Goal: Task Accomplishment & Management: Use online tool/utility

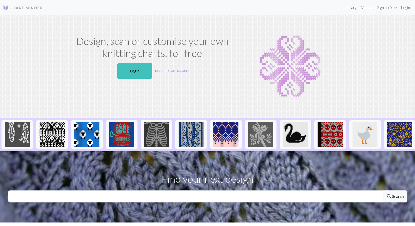
click at [407, 8] on link "Login" at bounding box center [405, 8] width 13 height 10
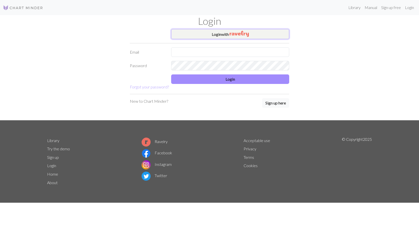
click at [197, 36] on button "Login with" at bounding box center [230, 34] width 118 height 10
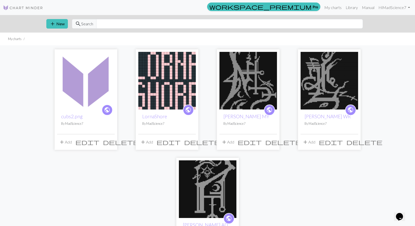
click at [73, 91] on img at bounding box center [86, 81] width 58 height 58
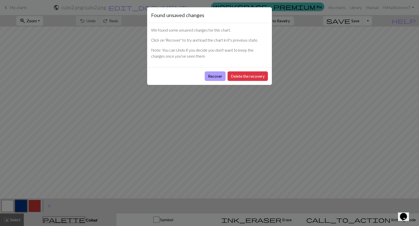
click at [219, 76] on button "Recover" at bounding box center [215, 76] width 21 height 10
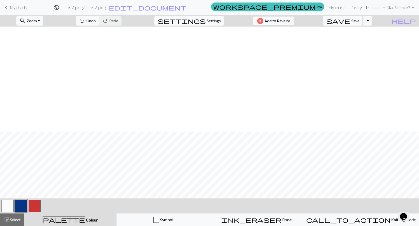
scroll to position [105, 0]
click at [213, 23] on span "Settings" at bounding box center [214, 21] width 14 height 6
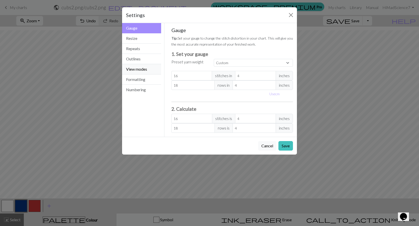
click at [145, 70] on button "View modes" at bounding box center [141, 69] width 39 height 10
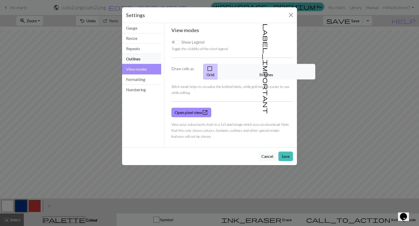
click at [136, 60] on button "Outlines" at bounding box center [141, 59] width 39 height 10
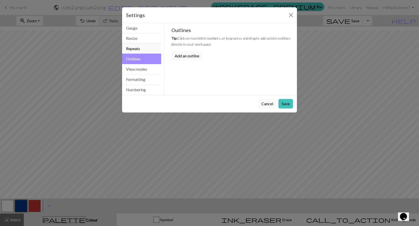
click at [139, 46] on button "Repeats" at bounding box center [141, 49] width 39 height 10
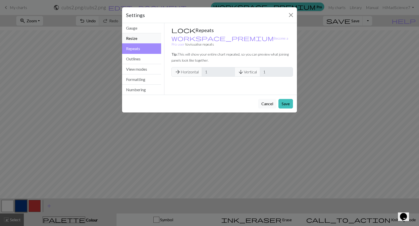
drag, startPoint x: 140, startPoint y: 40, endPoint x: 142, endPoint y: 27, distance: 13.1
click at [140, 40] on button "Resize" at bounding box center [141, 38] width 39 height 10
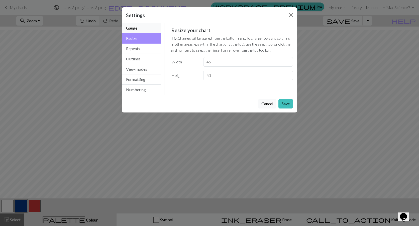
click at [142, 26] on button "Gauge" at bounding box center [141, 28] width 39 height 10
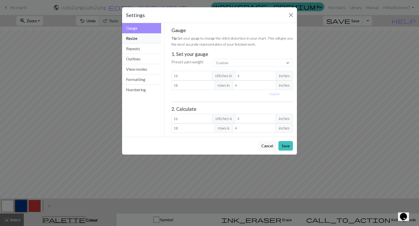
click at [137, 43] on button "Resize" at bounding box center [141, 38] width 39 height 10
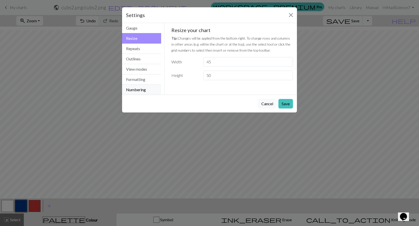
click at [133, 91] on button "Numbering" at bounding box center [141, 90] width 39 height 10
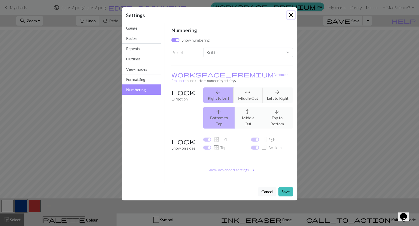
click at [290, 14] on button "Close" at bounding box center [291, 15] width 8 height 8
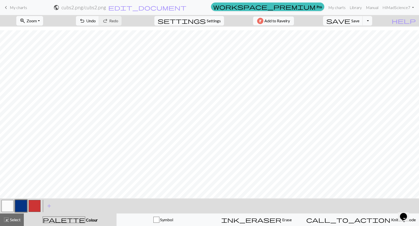
click at [43, 21] on button "zoom_in Zoom Zoom" at bounding box center [29, 21] width 27 height 10
click at [44, 48] on button "Fit height" at bounding box center [37, 48] width 40 height 8
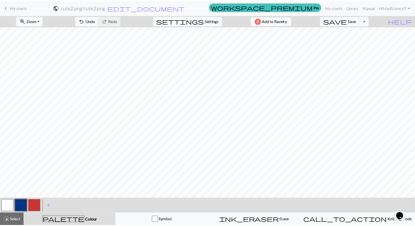
scroll to position [0, 0]
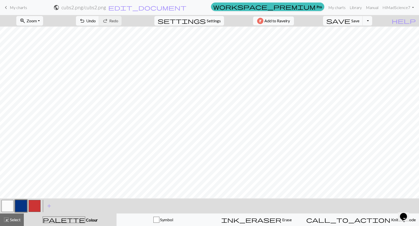
drag, startPoint x: 7, startPoint y: 206, endPoint x: 101, endPoint y: 201, distance: 94.0
click at [7, 205] on button "button" at bounding box center [8, 206] width 12 height 12
click at [19, 206] on button "button" at bounding box center [21, 206] width 12 height 12
drag, startPoint x: 8, startPoint y: 204, endPoint x: 80, endPoint y: 202, distance: 72.1
click at [12, 203] on button "button" at bounding box center [8, 206] width 12 height 12
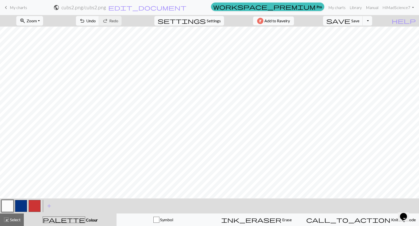
click at [22, 206] on button "button" at bounding box center [21, 206] width 12 height 12
click at [12, 203] on button "button" at bounding box center [8, 206] width 12 height 12
click at [25, 203] on button "button" at bounding box center [21, 206] width 12 height 12
drag, startPoint x: 10, startPoint y: 208, endPoint x: 14, endPoint y: 204, distance: 5.5
click at [10, 208] on button "button" at bounding box center [8, 206] width 12 height 12
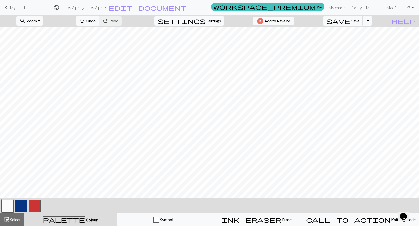
click at [24, 208] on button "button" at bounding box center [21, 206] width 12 height 12
click at [5, 205] on button "button" at bounding box center [8, 206] width 12 height 12
click at [359, 23] on span "Save" at bounding box center [355, 20] width 8 height 5
click at [336, 7] on link "My charts" at bounding box center [336, 8] width 21 height 10
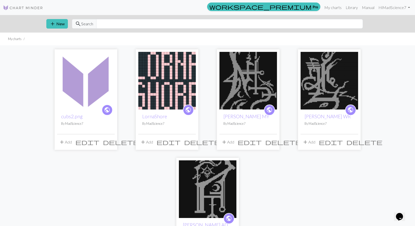
click at [99, 142] on span "edit" at bounding box center [87, 141] width 24 height 7
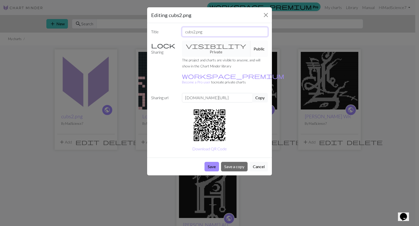
drag, startPoint x: 210, startPoint y: 29, endPoint x: 173, endPoint y: 31, distance: 37.1
click at [173, 31] on div "Title cubs2.png" at bounding box center [209, 32] width 123 height 10
drag, startPoint x: 202, startPoint y: 31, endPoint x: 194, endPoint y: 32, distance: 7.8
click at [194, 32] on input "Cubs Flag" at bounding box center [225, 32] width 86 height 10
type input "Cubs"
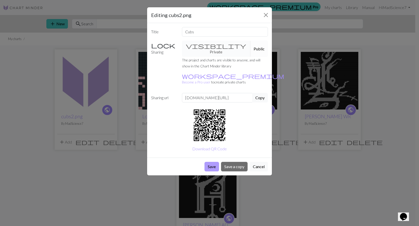
click at [212, 162] on button "Save" at bounding box center [211, 167] width 15 height 10
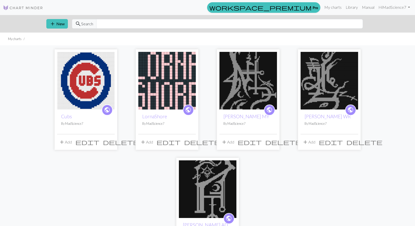
click at [88, 86] on img at bounding box center [86, 81] width 58 height 58
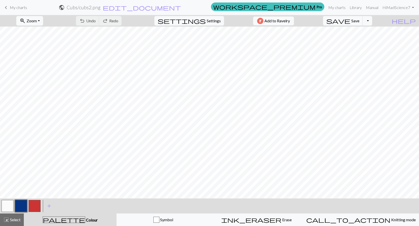
click at [4, 207] on button "button" at bounding box center [8, 206] width 12 height 12
click at [362, 18] on button "save Save Save" at bounding box center [343, 21] width 40 height 10
click at [336, 7] on div "Chart saved" at bounding box center [209, 10] width 419 height 20
click at [332, 8] on link "My charts" at bounding box center [336, 8] width 21 height 10
